Goal: Transaction & Acquisition: Book appointment/travel/reservation

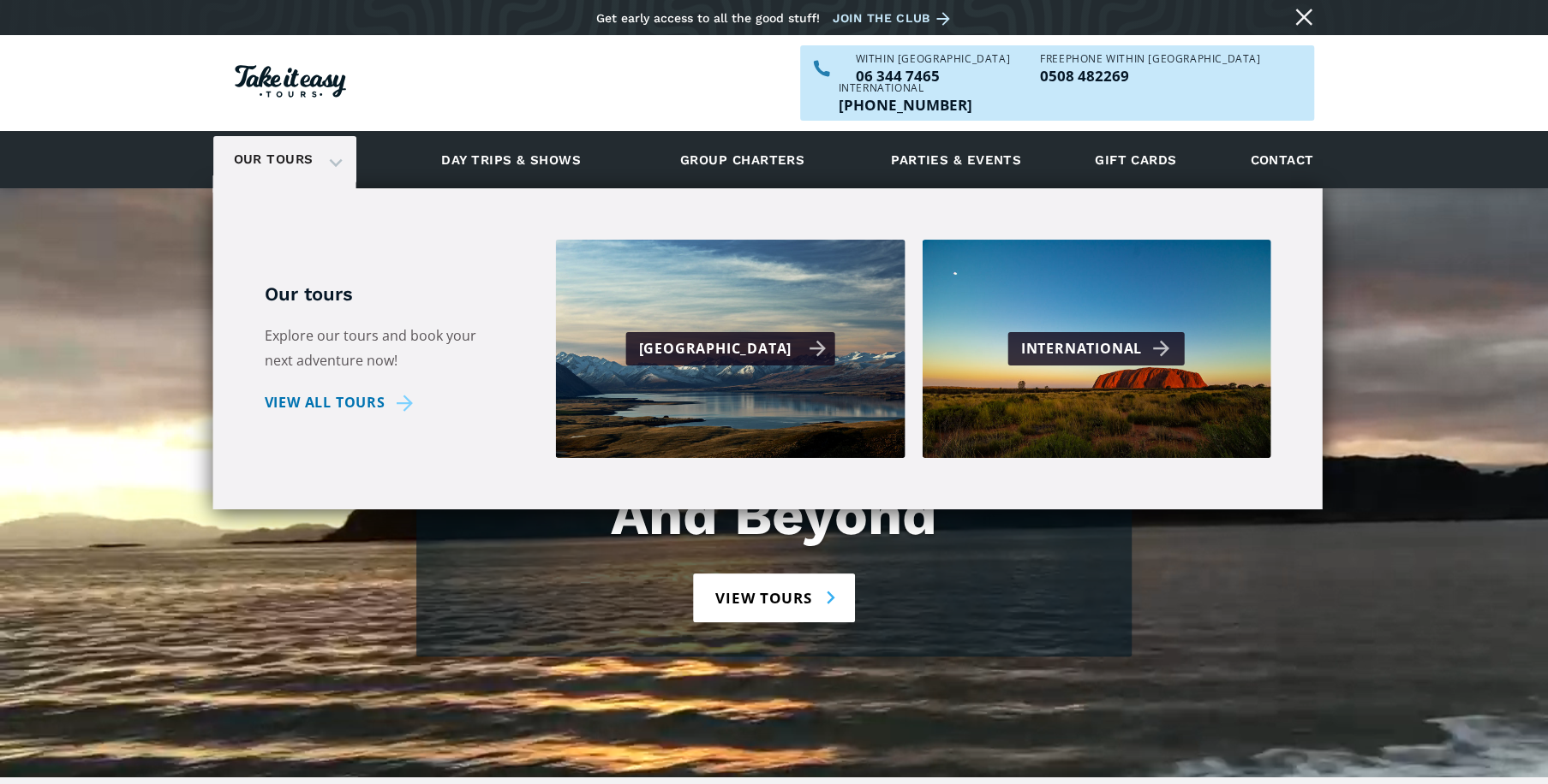
click at [694, 337] on div "[GEOGRAPHIC_DATA]" at bounding box center [732, 349] width 188 height 24
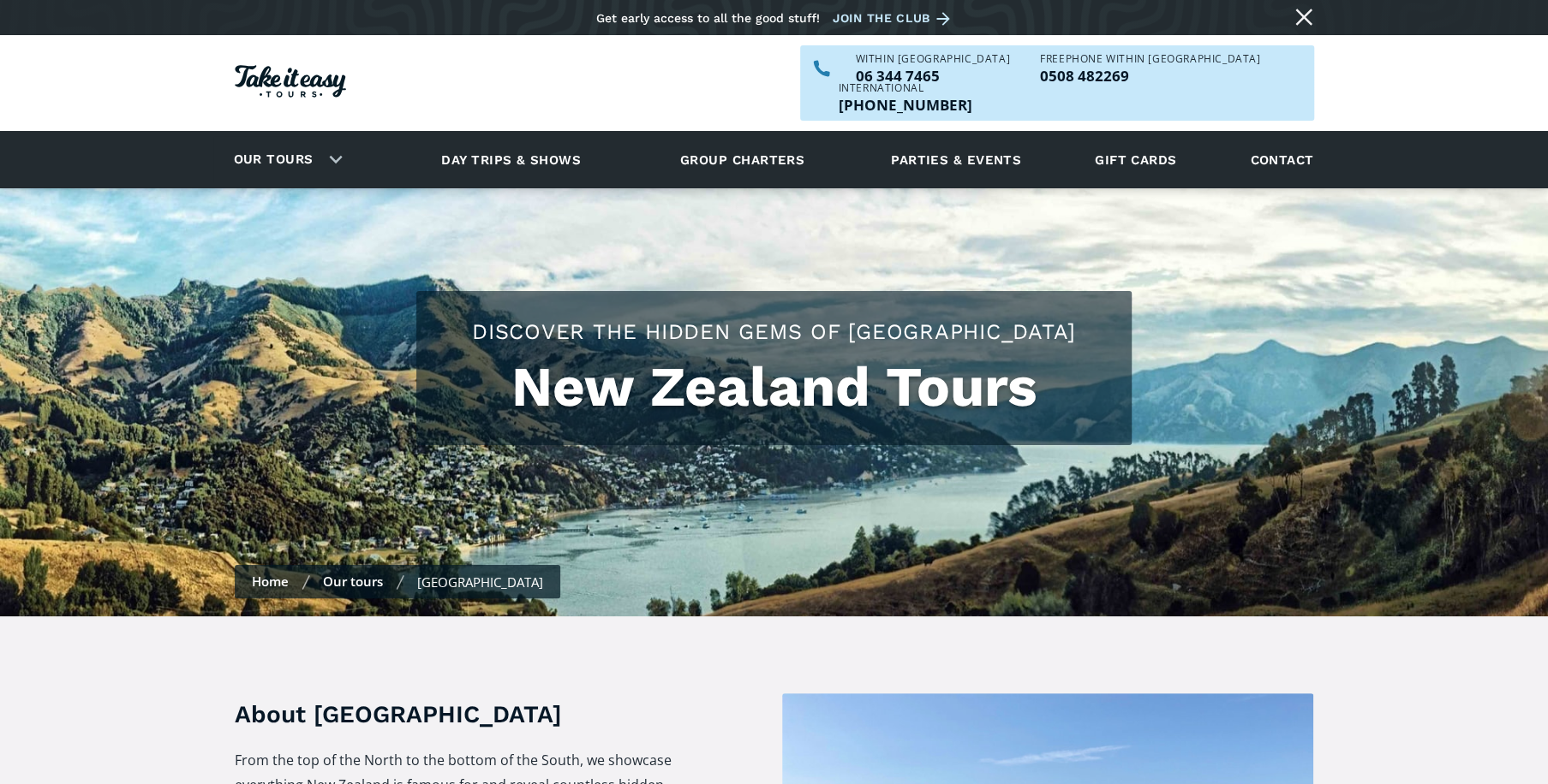
checkbox input "true"
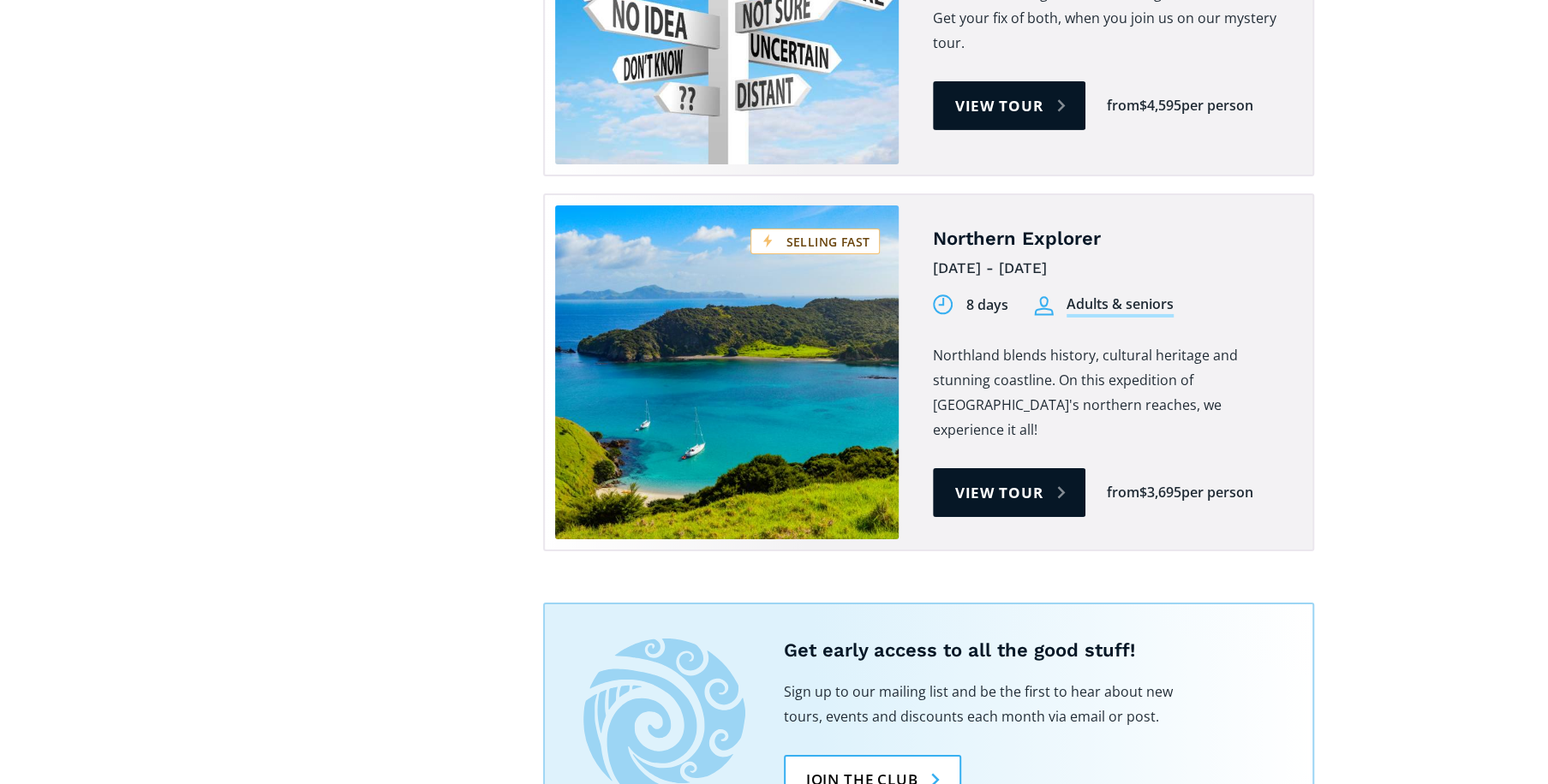
scroll to position [3913, 0]
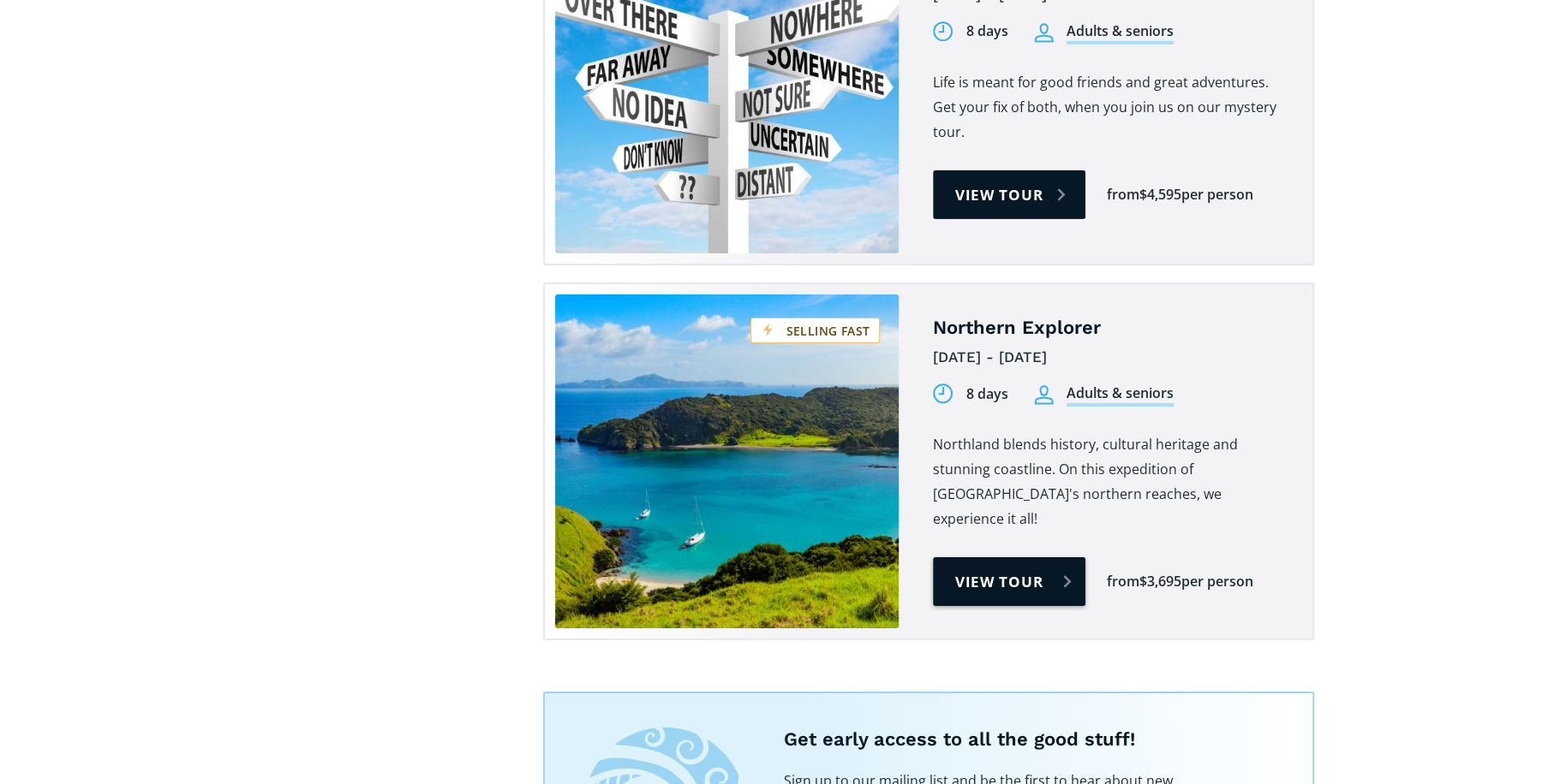
click at [991, 557] on link "View tour" at bounding box center [1009, 581] width 153 height 49
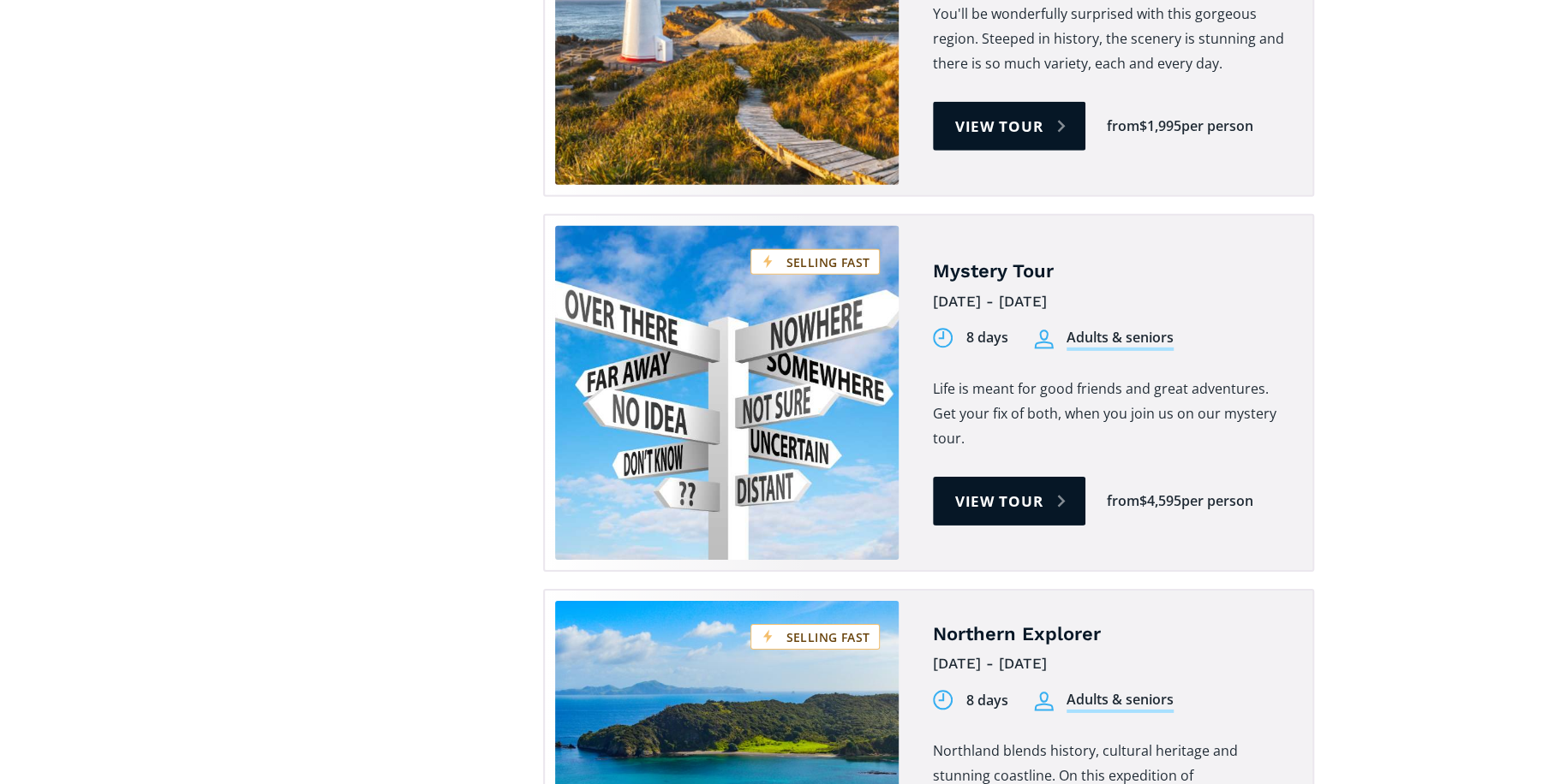
scroll to position [3587, 0]
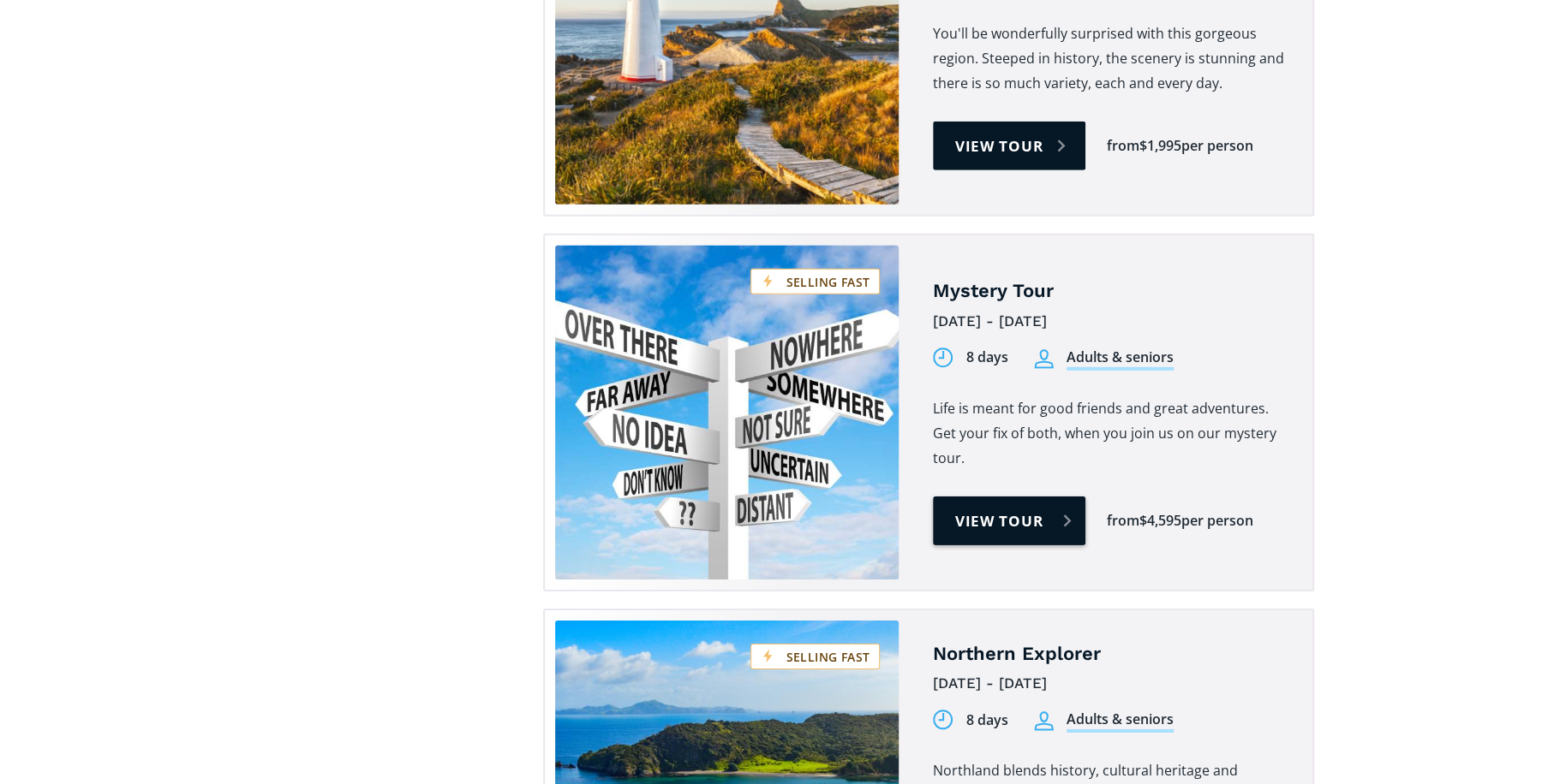
click at [996, 496] on link "View tour" at bounding box center [1009, 520] width 153 height 49
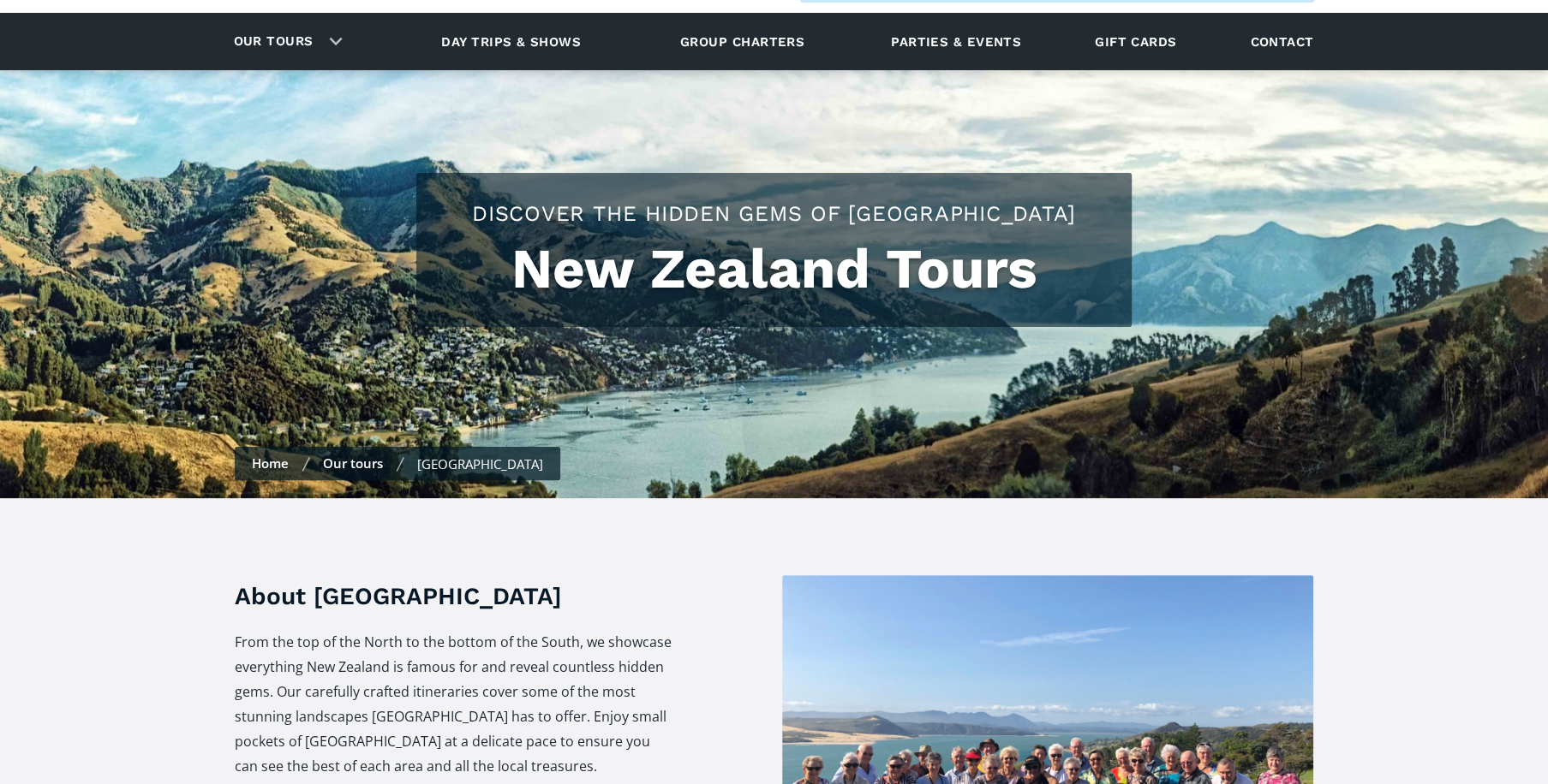
scroll to position [408, 0]
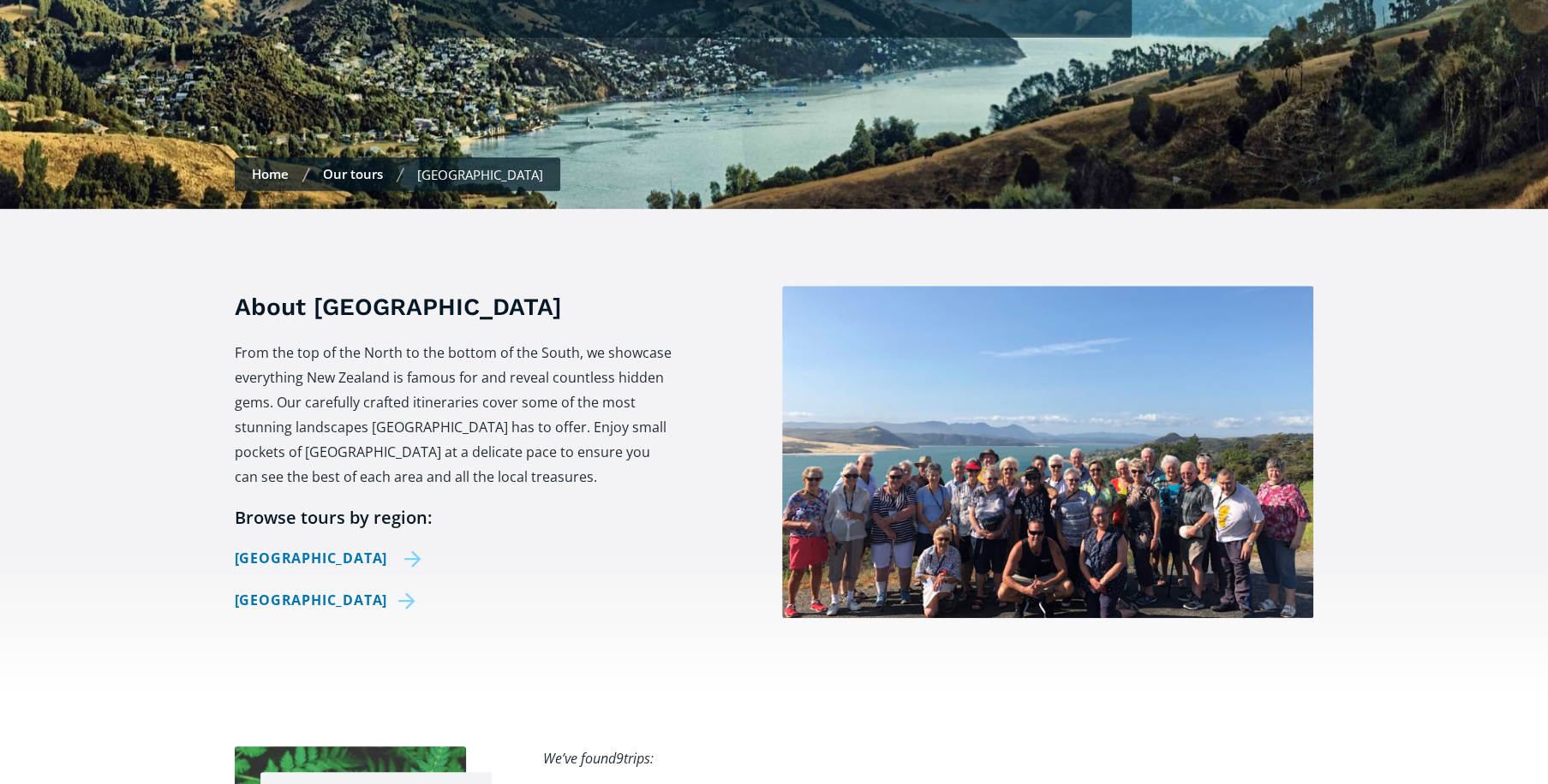
click at [332, 546] on link "[GEOGRAPHIC_DATA]" at bounding box center [328, 558] width 188 height 24
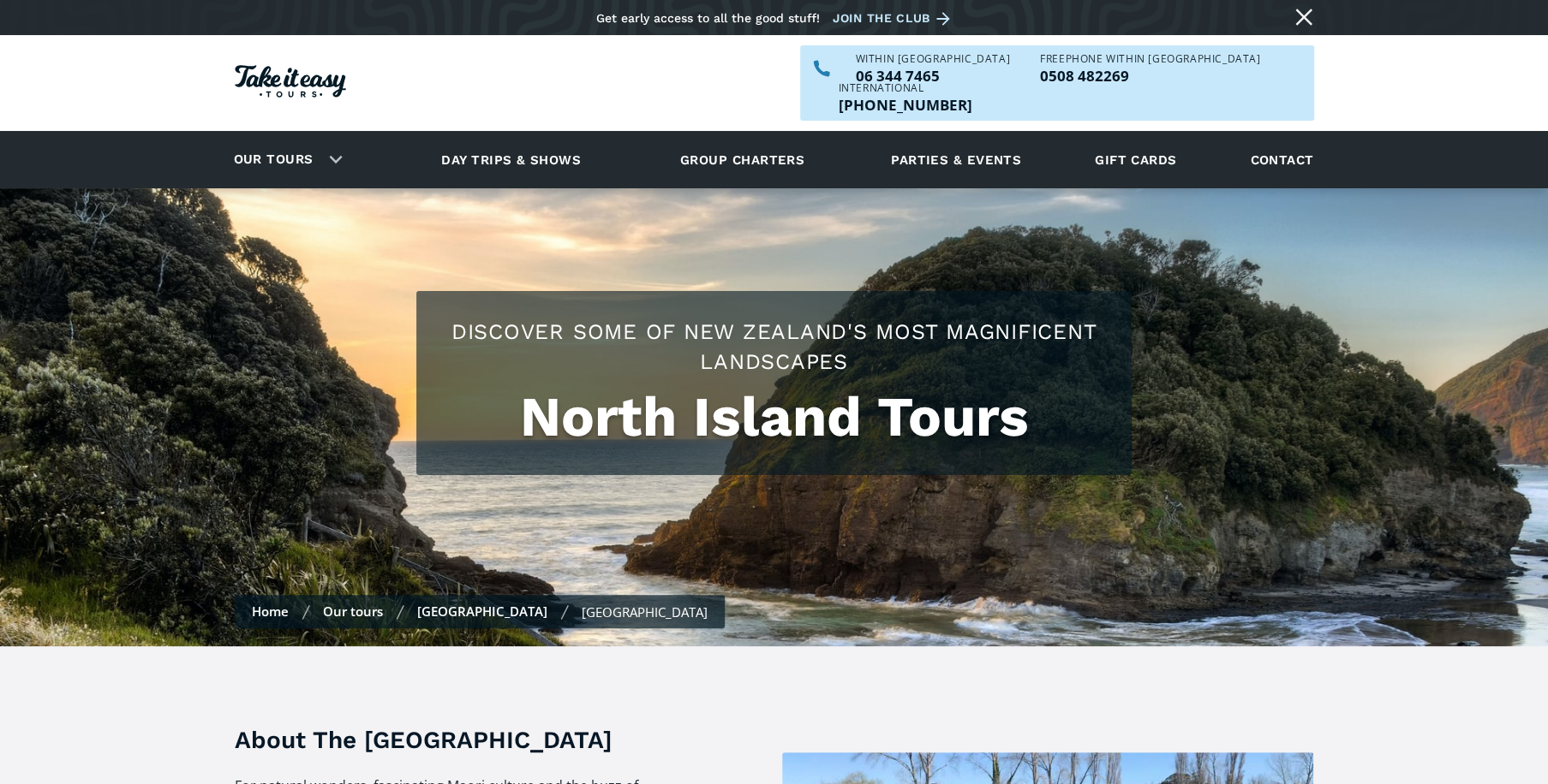
checkbox input "true"
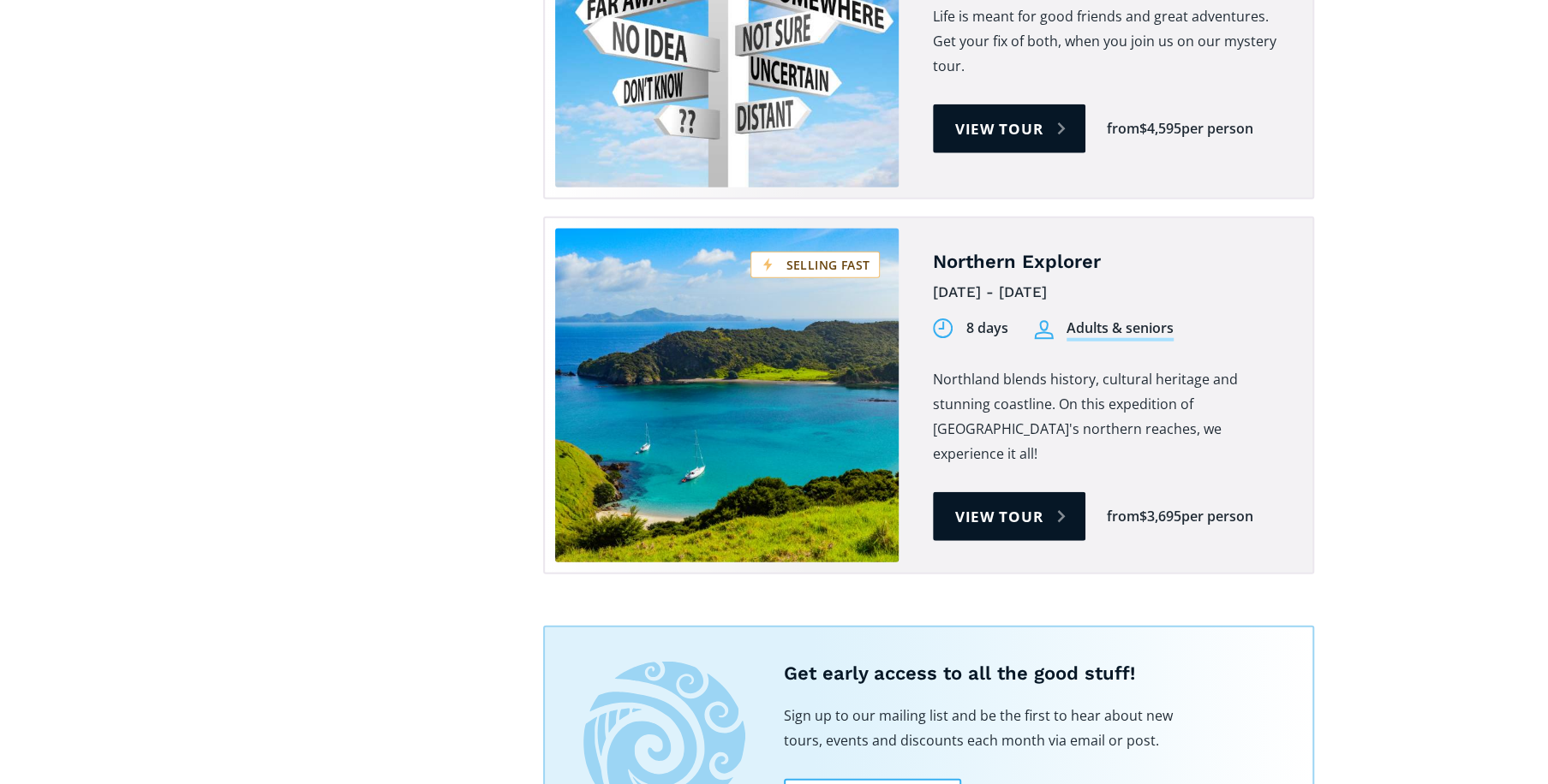
scroll to position [2934, 0]
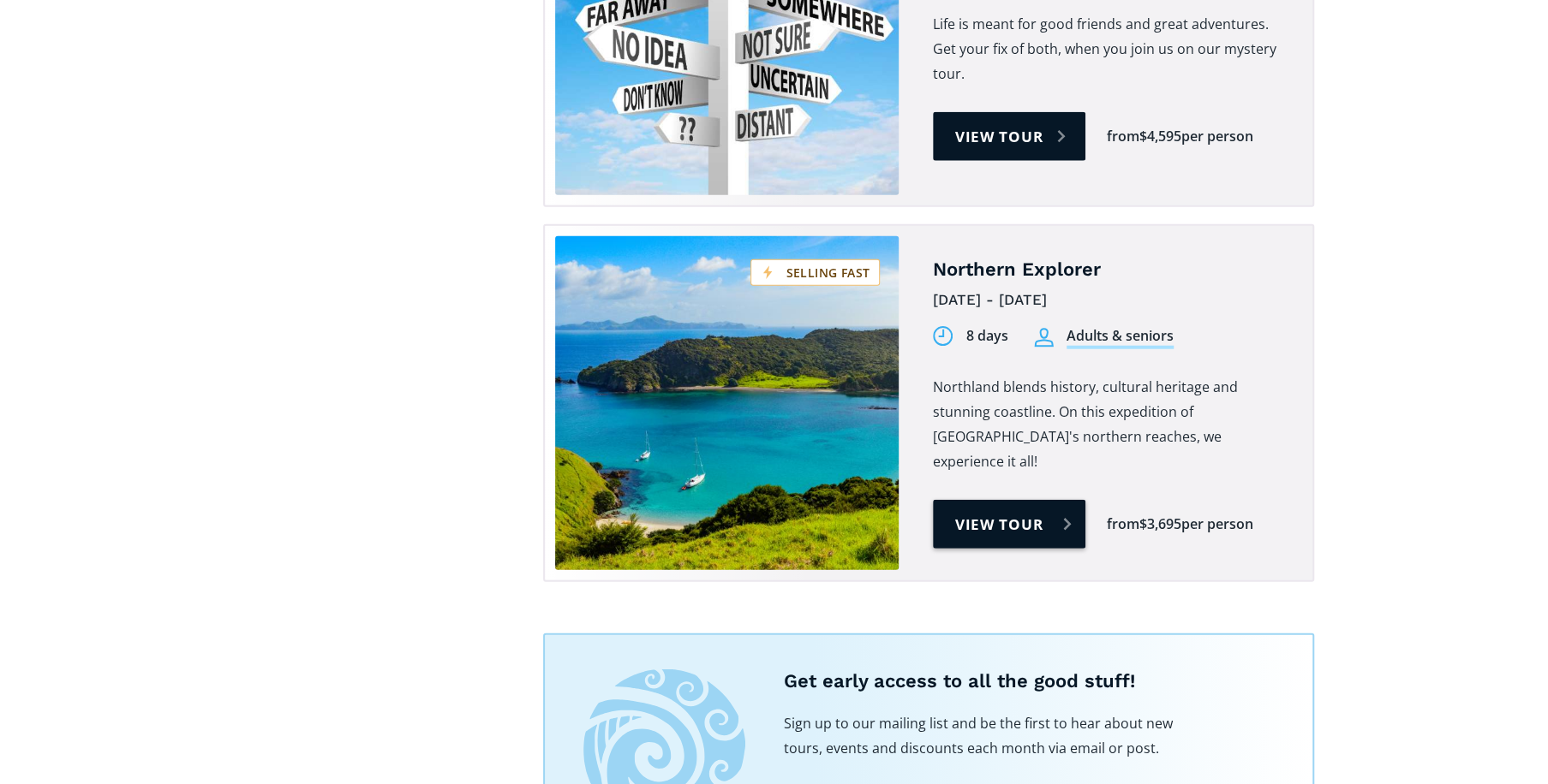
click at [1014, 500] on link "View tour" at bounding box center [1009, 524] width 153 height 49
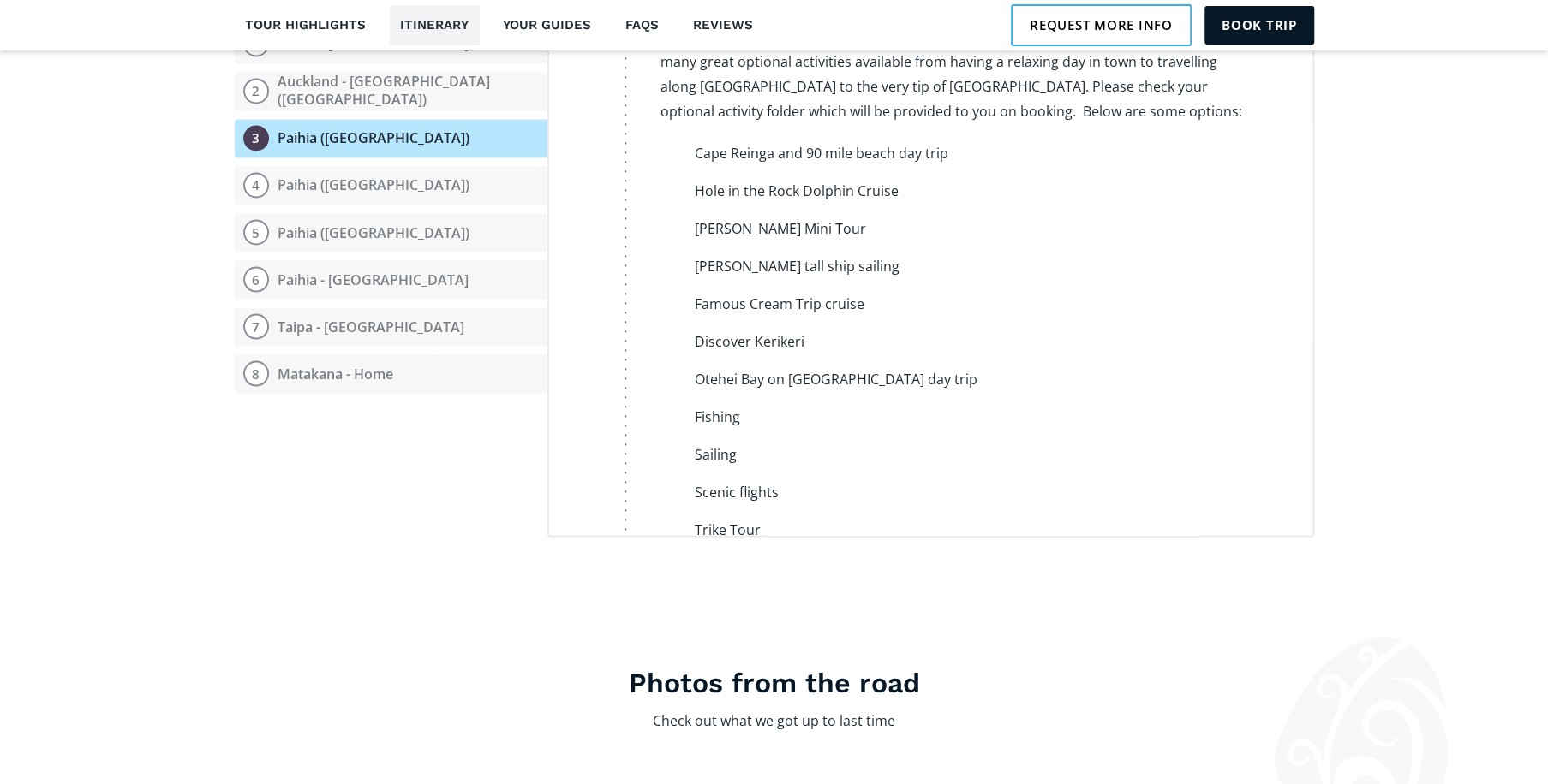
scroll to position [1468, 0]
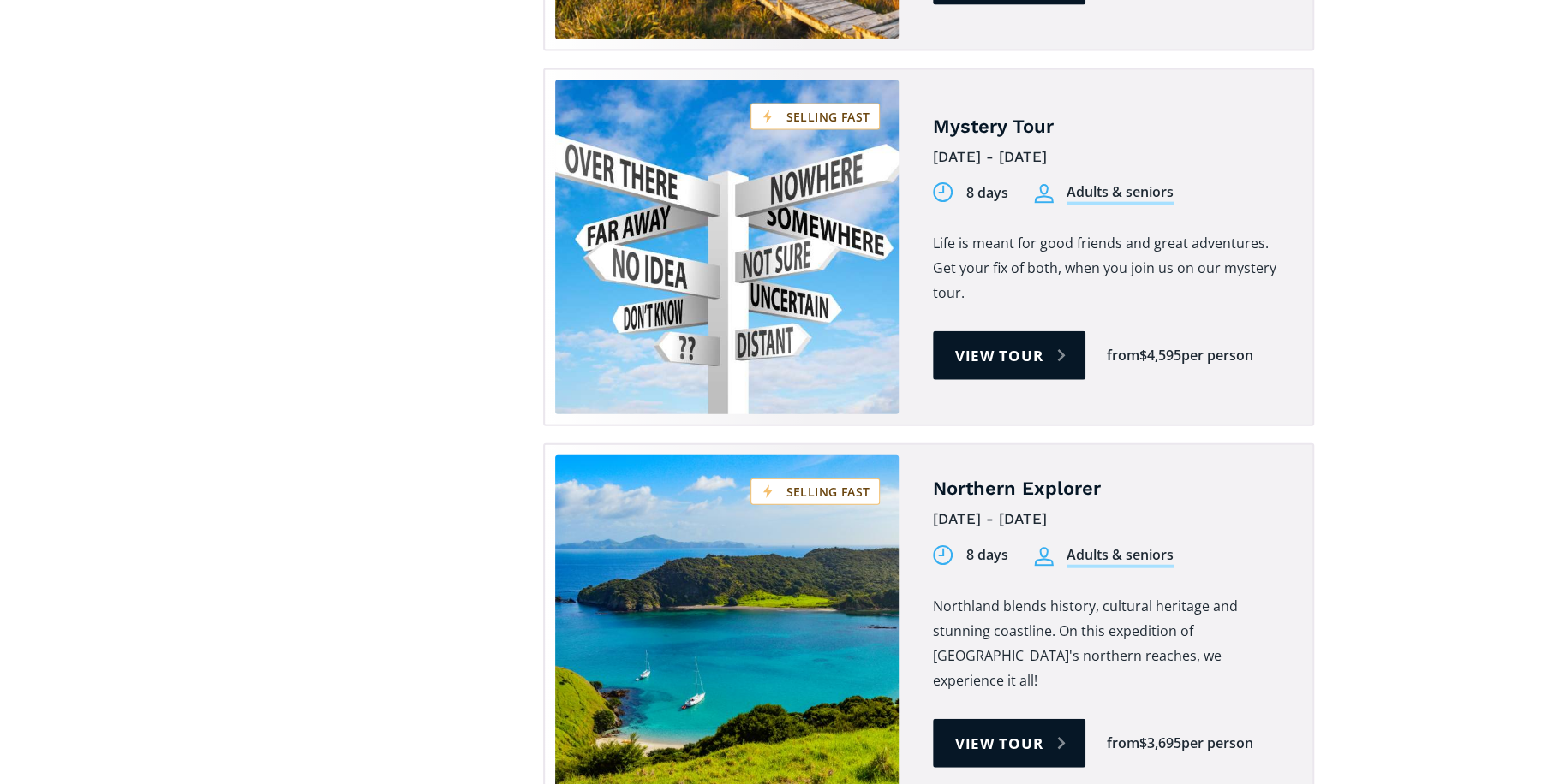
scroll to position [2527, 0]
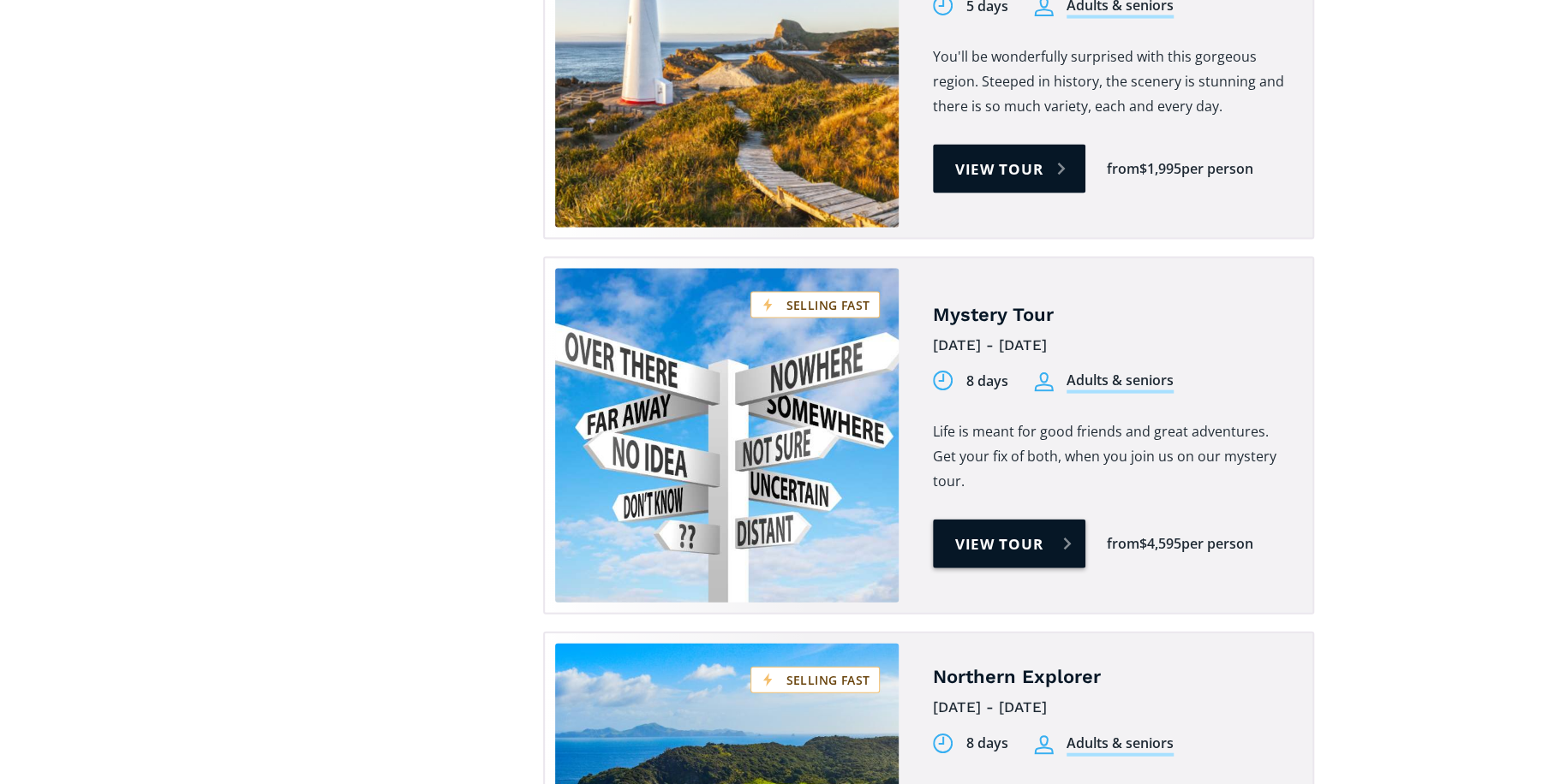
click at [998, 520] on link "View tour" at bounding box center [1009, 544] width 153 height 49
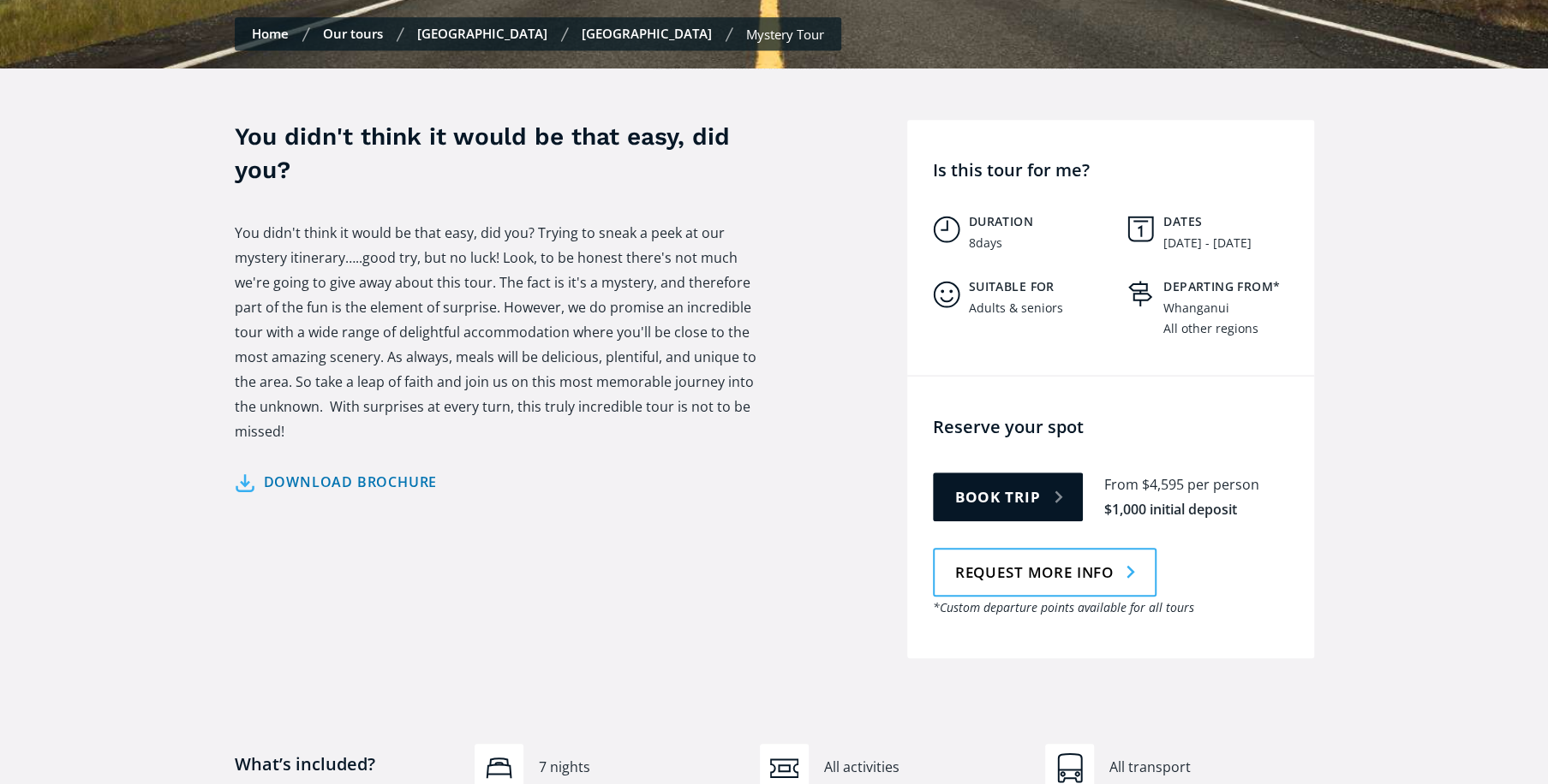
scroll to position [408, 0]
